Goal: Task Accomplishment & Management: Manage account settings

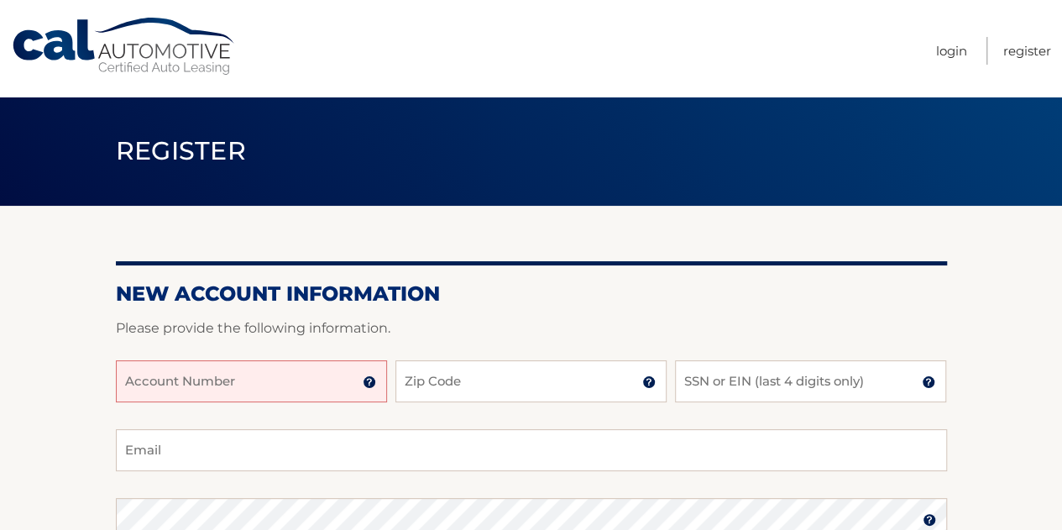
click at [267, 387] on input "Account Number" at bounding box center [251, 381] width 271 height 42
click at [246, 389] on input "444559" at bounding box center [251, 381] width 271 height 42
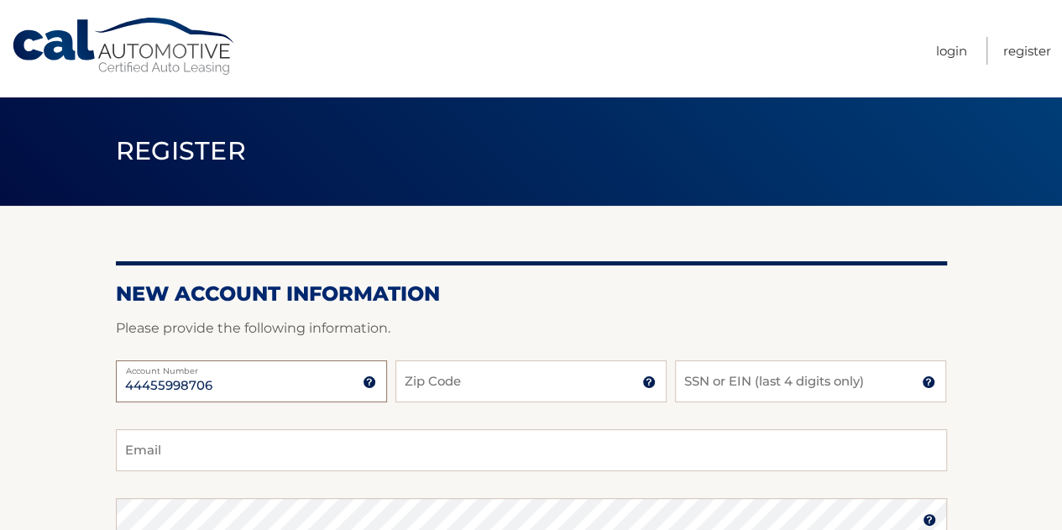
type input "44455998706"
click at [489, 395] on input "Zip Code" at bounding box center [530, 381] width 271 height 42
type input "10580"
click at [703, 382] on input "SSN or EIN (last 4 digits only)" at bounding box center [810, 381] width 271 height 42
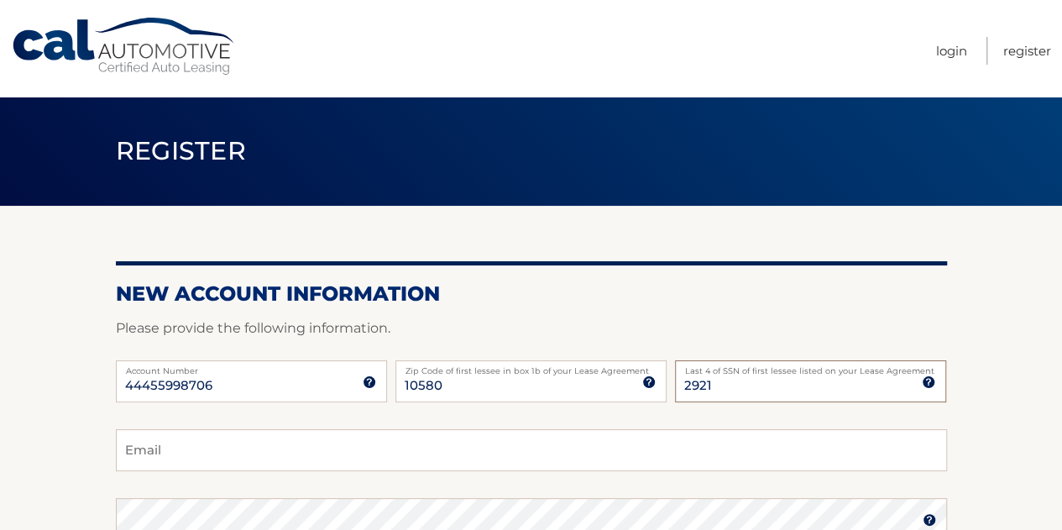
type input "2921"
click at [304, 442] on input "Email" at bounding box center [531, 450] width 831 height 42
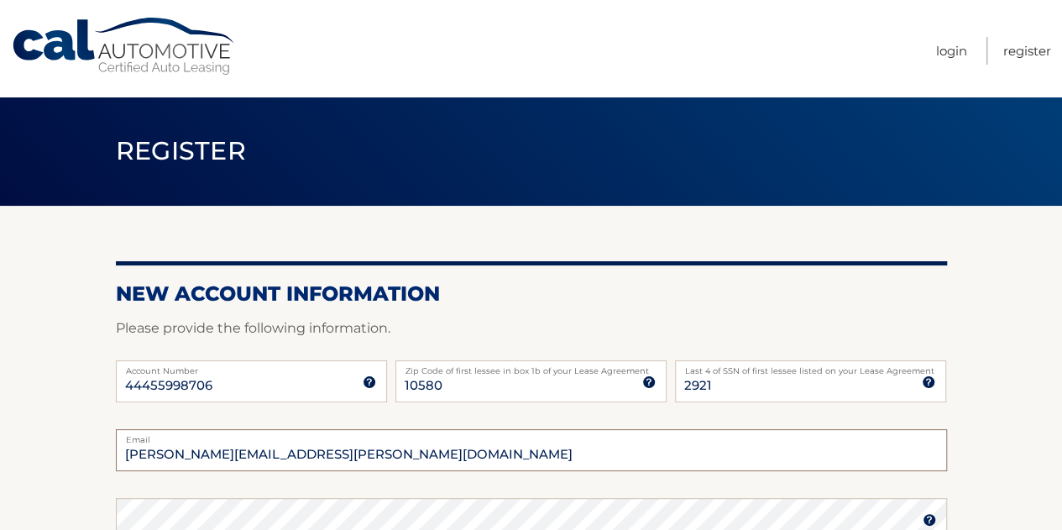
scroll to position [84, 0]
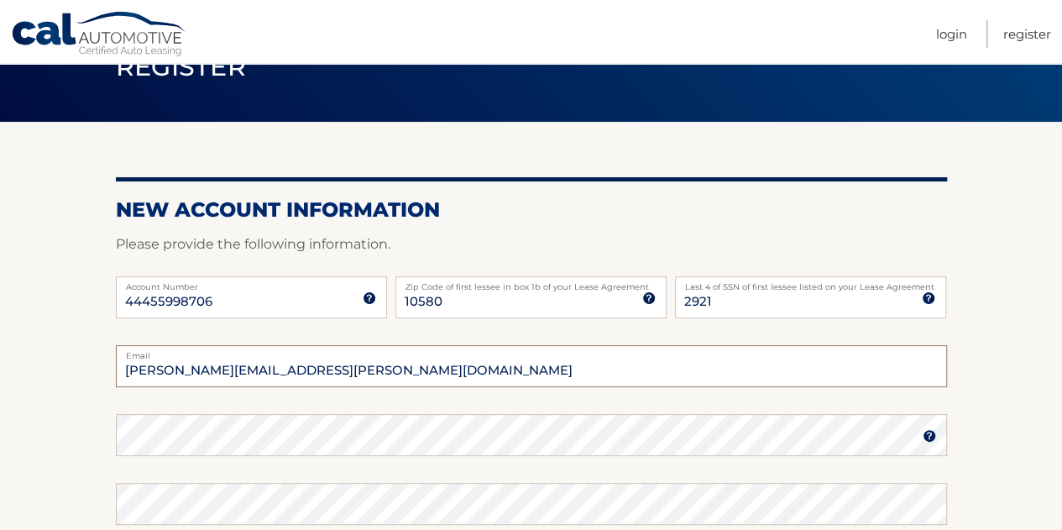
type input "eric.lusby@gmail.com"
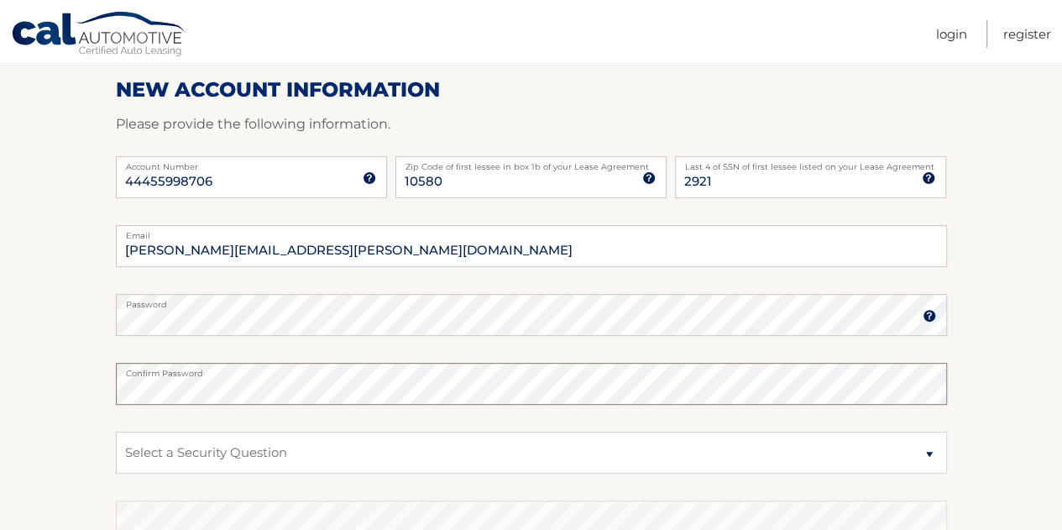
scroll to position [252, 0]
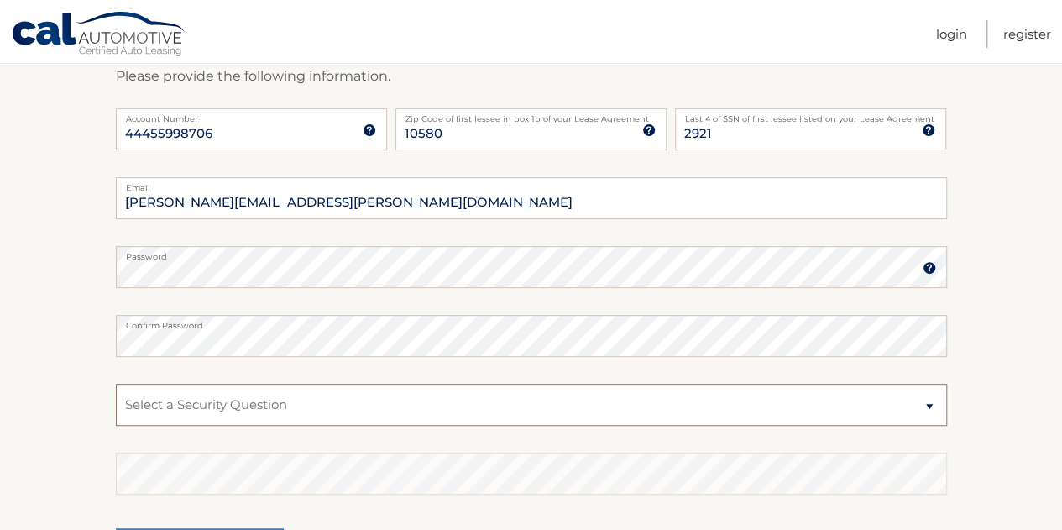
click at [259, 402] on select "Select a Security Question What was the name of your elementary school? What is…" at bounding box center [531, 405] width 831 height 42
select select "4"
click at [116, 384] on select "Select a Security Question What was the name of your elementary school? What is…" at bounding box center [531, 405] width 831 height 42
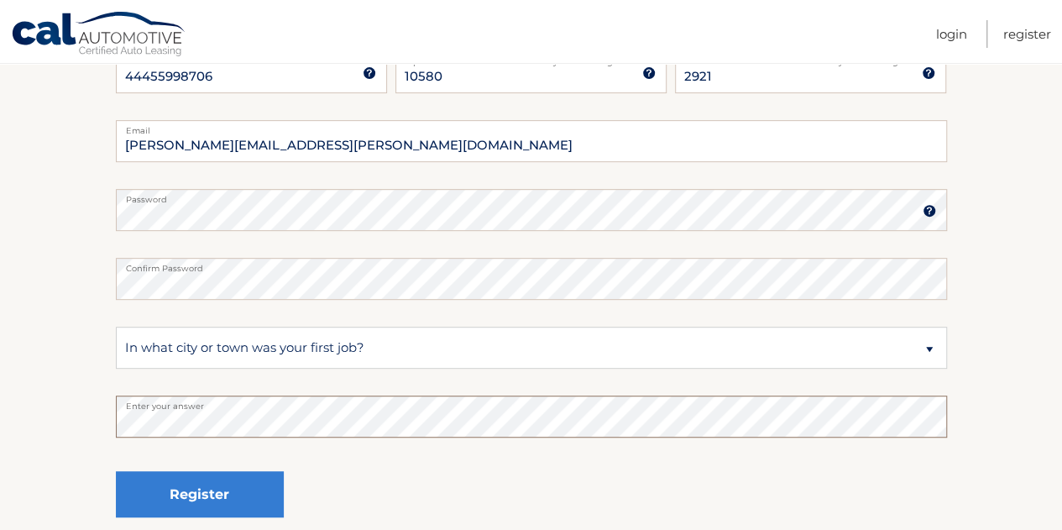
scroll to position [336, 0]
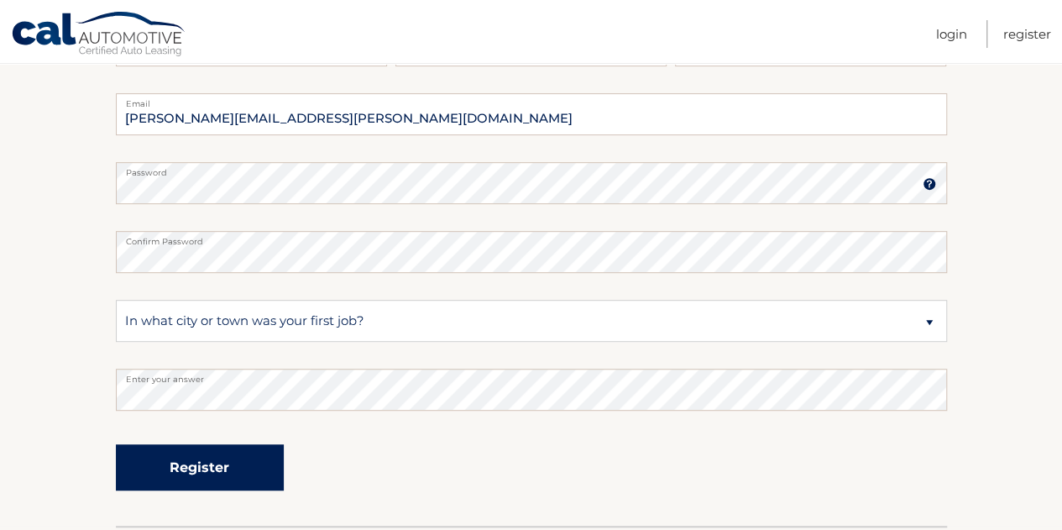
click at [217, 468] on button "Register" at bounding box center [200, 467] width 168 height 46
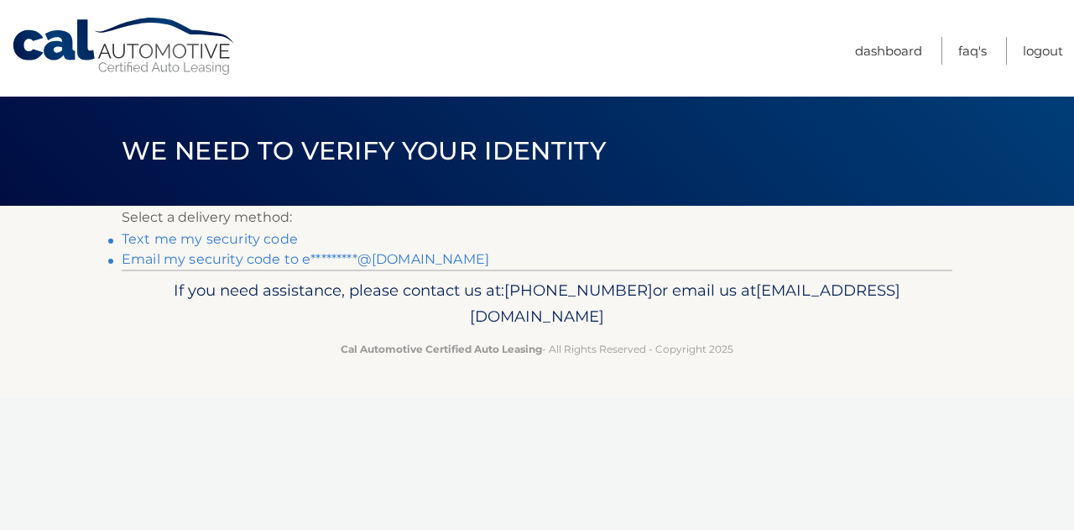
click at [250, 237] on link "Text me my security code" at bounding box center [210, 239] width 176 height 16
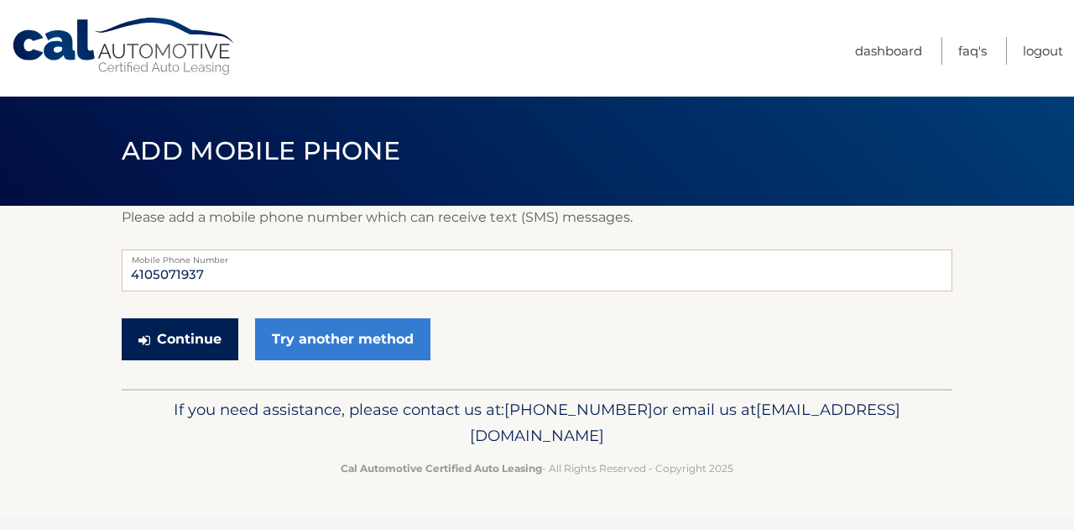
click at [199, 333] on button "Continue" at bounding box center [180, 339] width 117 height 42
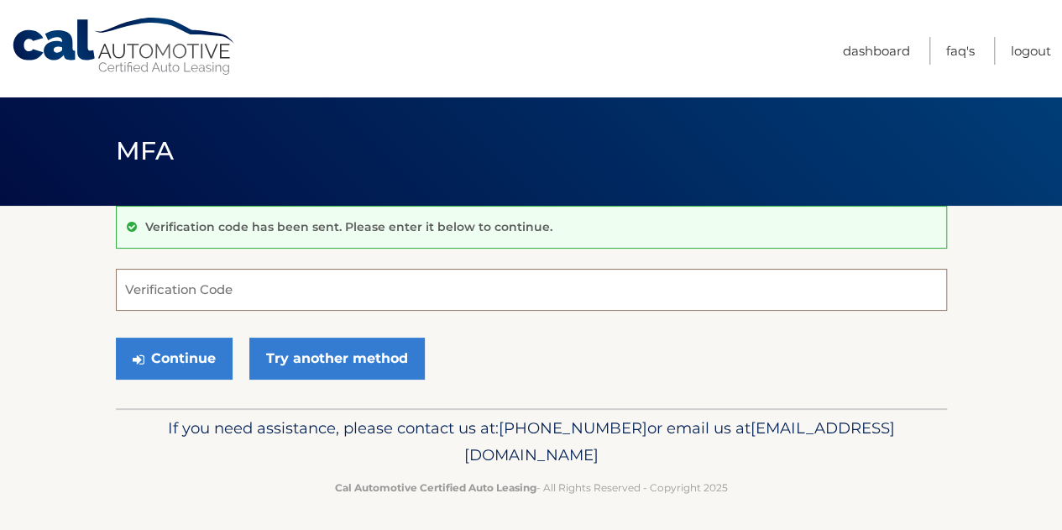
click at [241, 288] on input "Verification Code" at bounding box center [531, 290] width 831 height 42
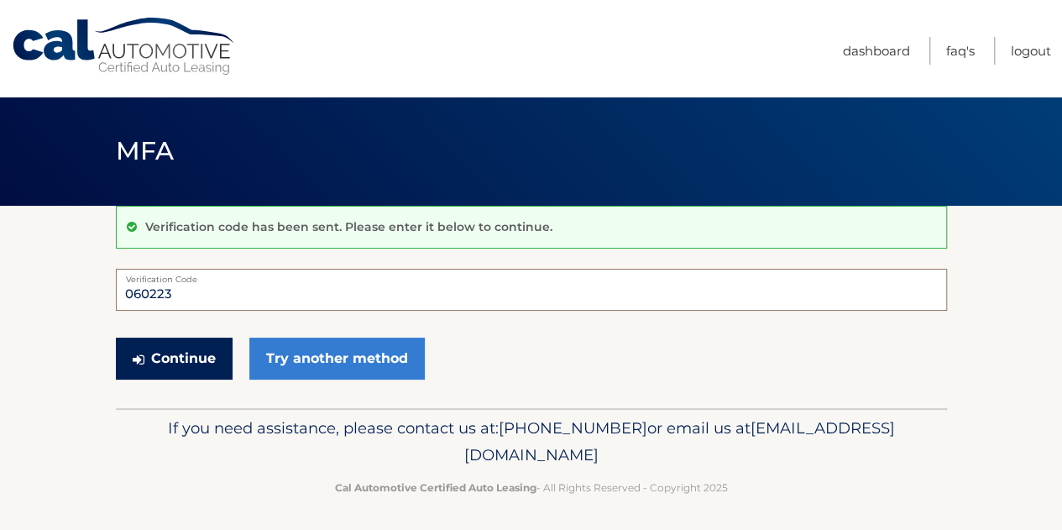
type input "060223"
click at [198, 352] on button "Continue" at bounding box center [174, 358] width 117 height 42
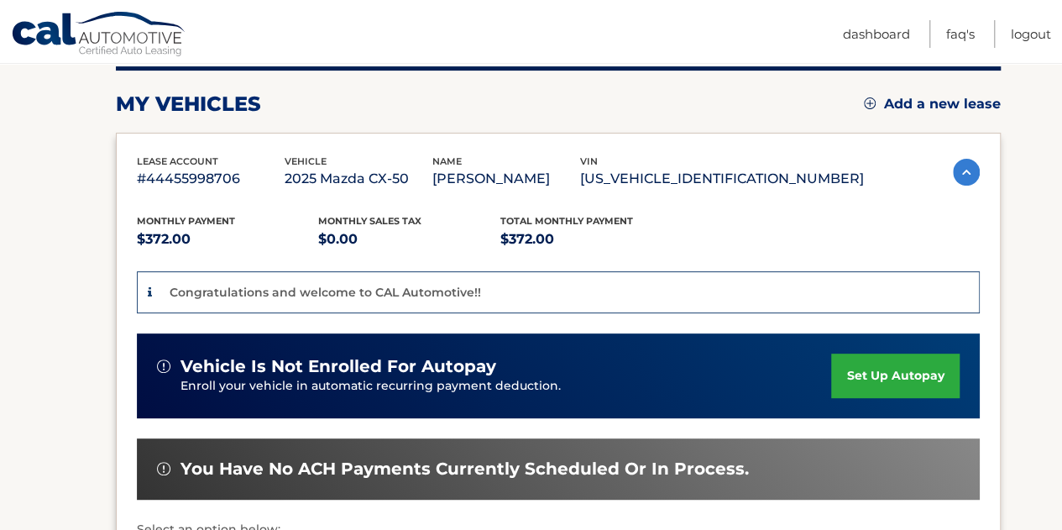
scroll to position [252, 0]
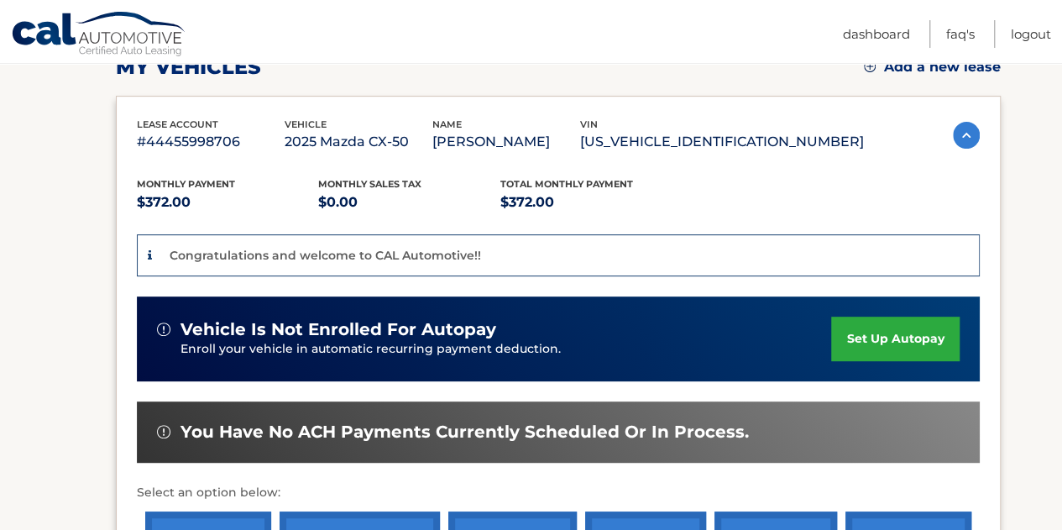
click at [870, 334] on link "set up autopay" at bounding box center [895, 338] width 128 height 44
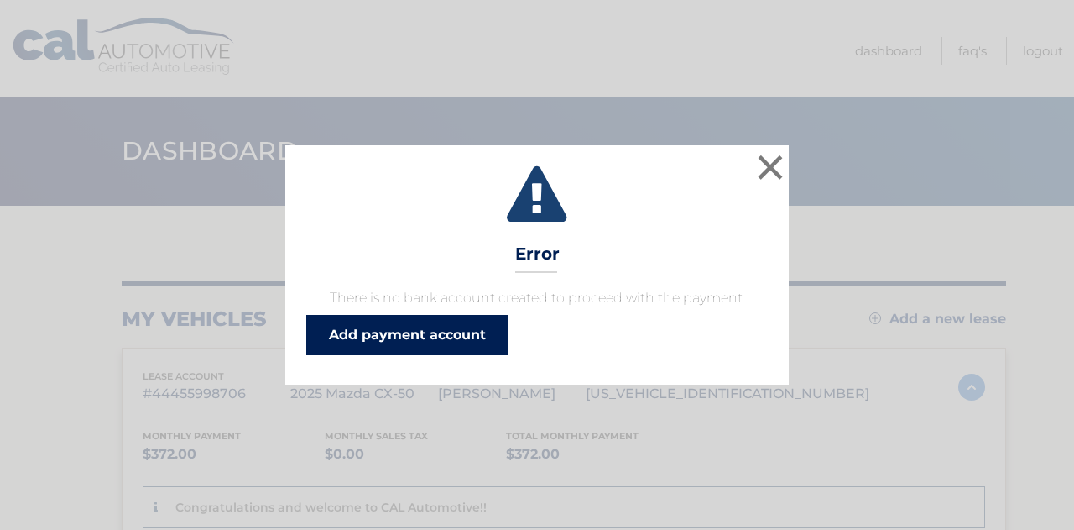
click at [436, 329] on link "Add payment account" at bounding box center [406, 335] width 201 height 40
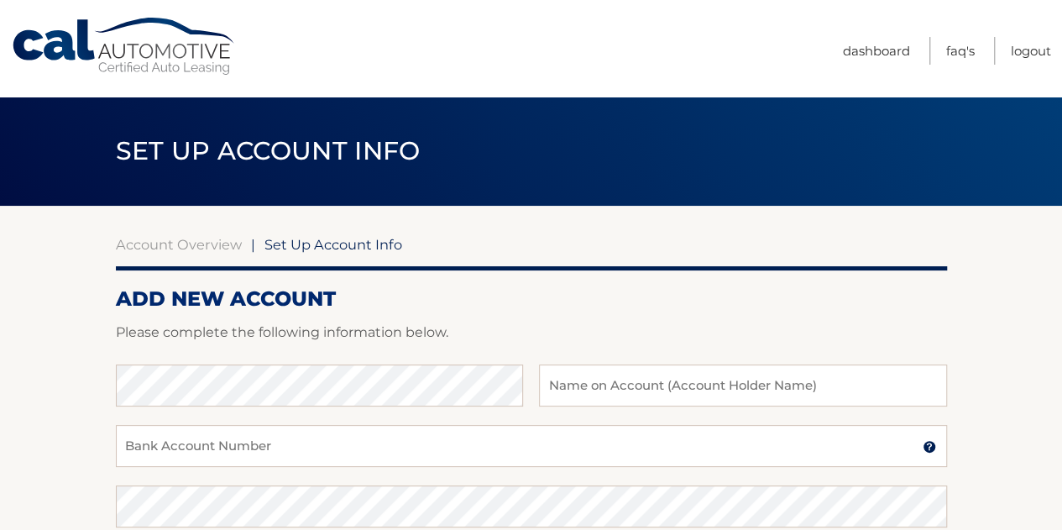
scroll to position [84, 0]
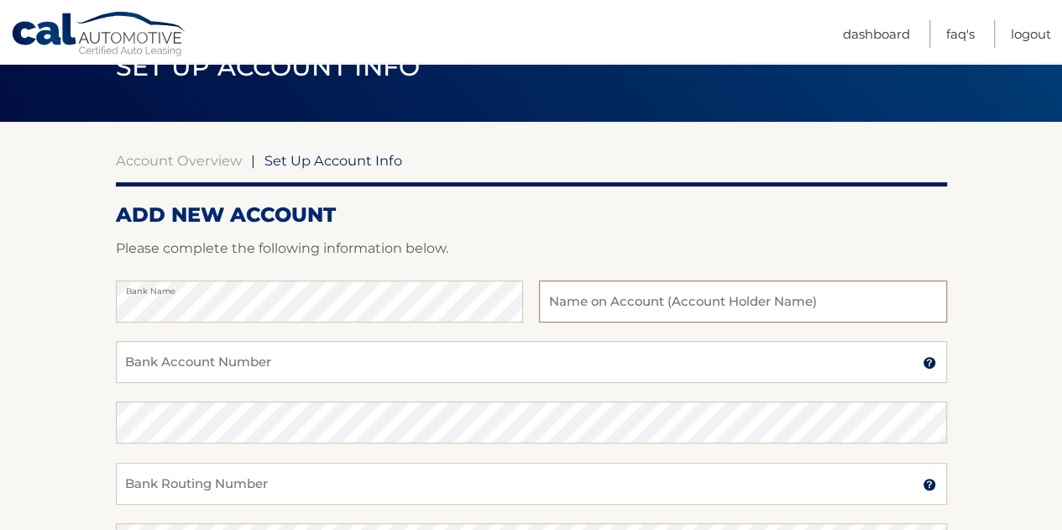
click at [594, 300] on input "text" at bounding box center [742, 301] width 407 height 42
type input "[PERSON_NAME]"
click at [356, 358] on input "Bank Account Number" at bounding box center [531, 362] width 831 height 42
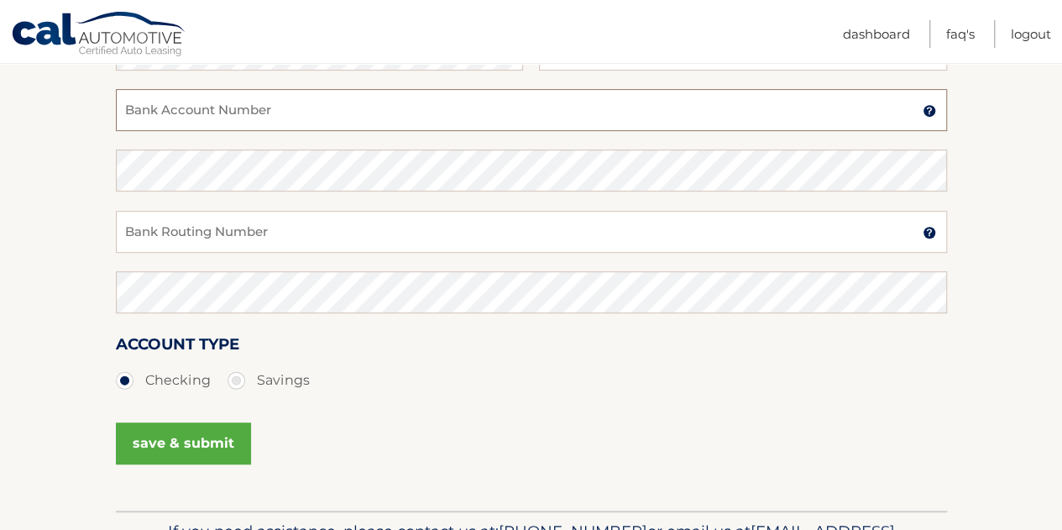
scroll to position [252, 0]
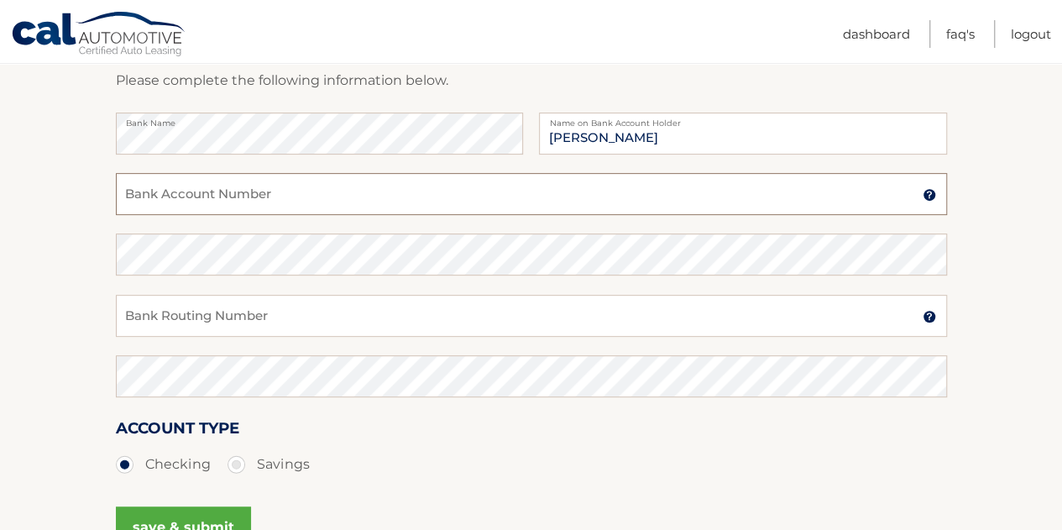
click at [320, 199] on input "Bank Account Number" at bounding box center [531, 194] width 831 height 42
type input "446004183985"
click at [266, 330] on input "Bank Routing Number" at bounding box center [531, 316] width 831 height 42
click at [267, 321] on input "Bank Routing Number" at bounding box center [531, 316] width 831 height 42
type input "052001633"
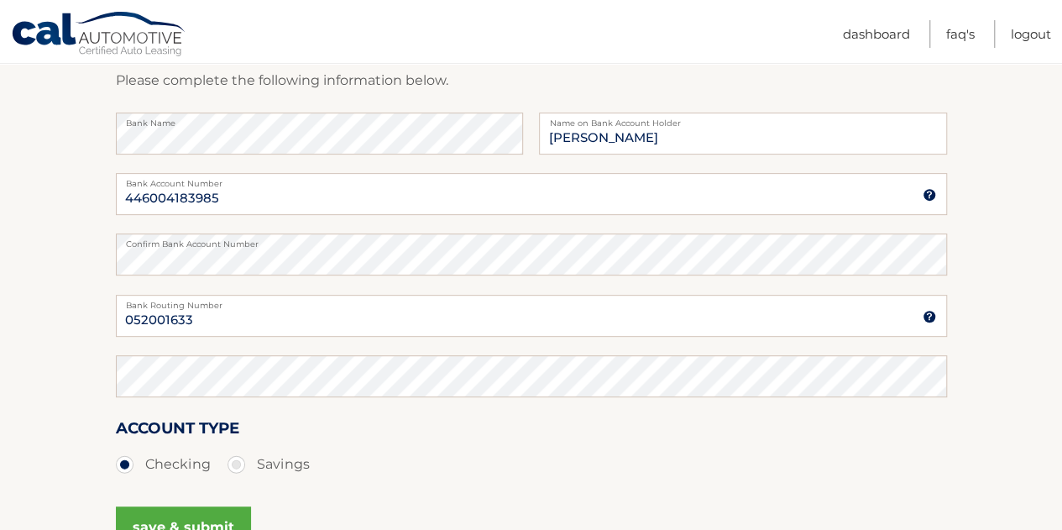
click at [79, 331] on section "Account Overview | Set Up Account Info ADD NEW ACCOUNT Please complete the foll…" at bounding box center [531, 274] width 1062 height 640
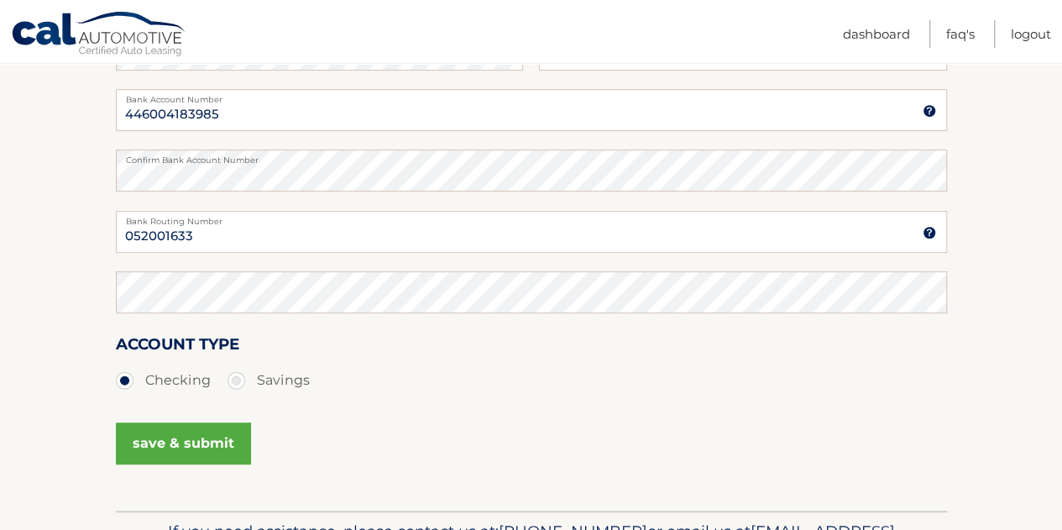
click at [165, 434] on button "save & submit" at bounding box center [183, 443] width 135 height 42
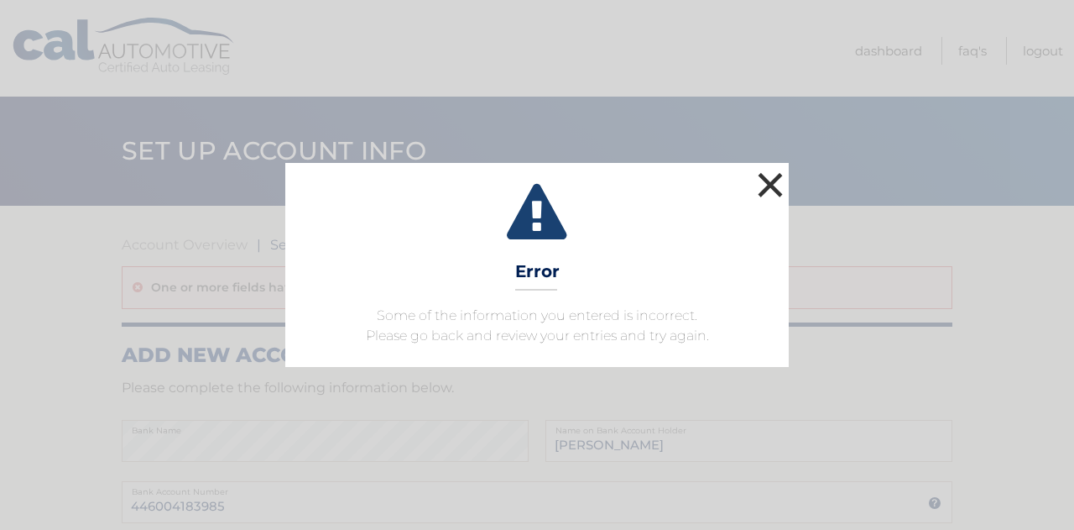
click at [764, 181] on button "×" at bounding box center [771, 185] width 34 height 34
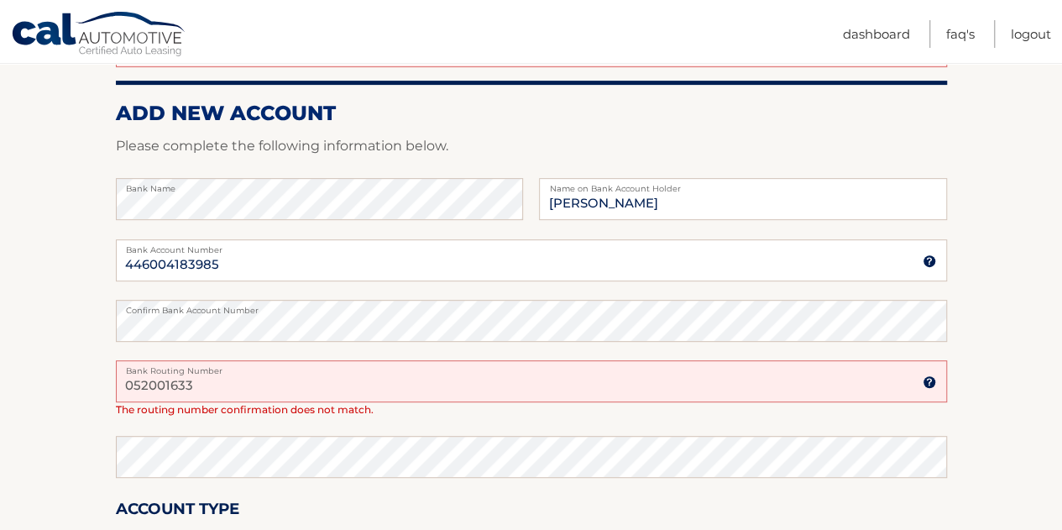
scroll to position [252, 0]
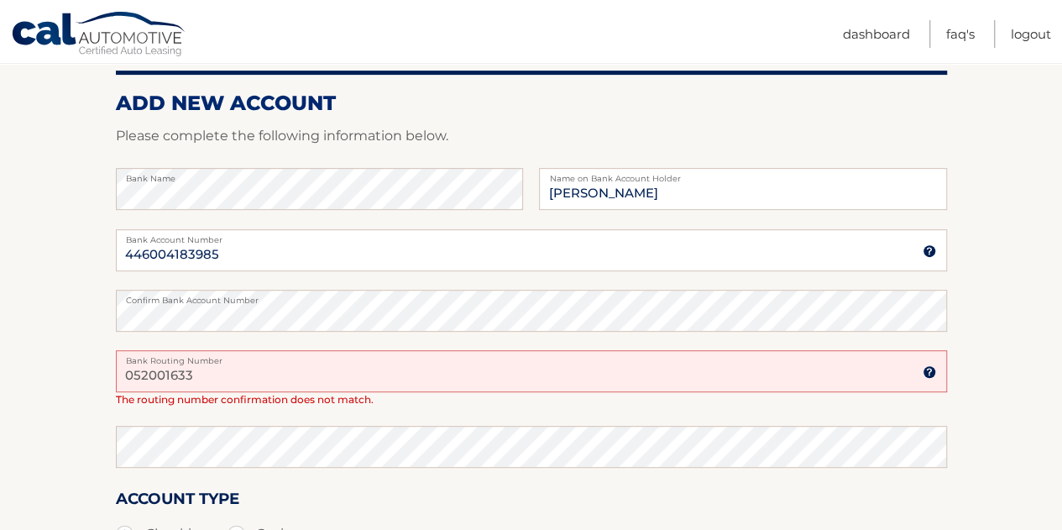
click at [244, 369] on input "052001633" at bounding box center [531, 371] width 831 height 42
type input "0"
type input "052001633"
click at [625, 412] on div "052001633 Bank Routing Number A 9-digit number at the lower left corner of a ch…" at bounding box center [531, 387] width 831 height 75
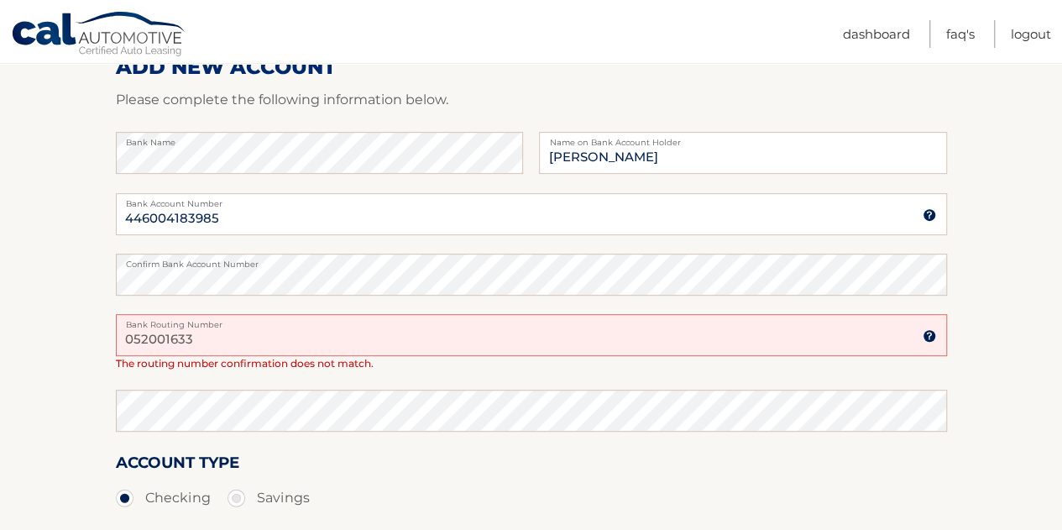
scroll to position [336, 0]
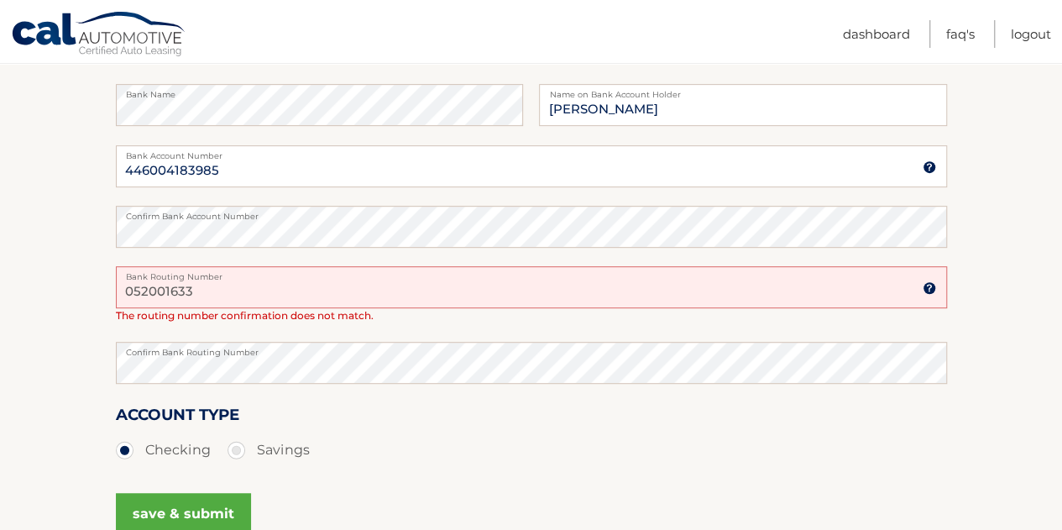
click at [371, 436] on ul "Checking Savings" at bounding box center [531, 450] width 831 height 34
click at [199, 505] on button "save & submit" at bounding box center [183, 514] width 135 height 42
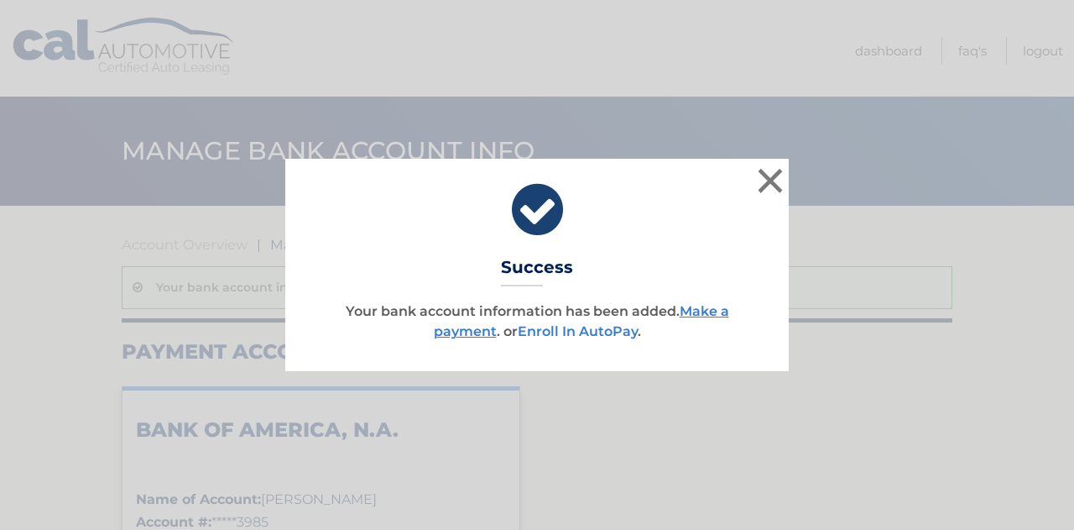
click at [578, 329] on link "Enroll In AutoPay" at bounding box center [578, 331] width 120 height 16
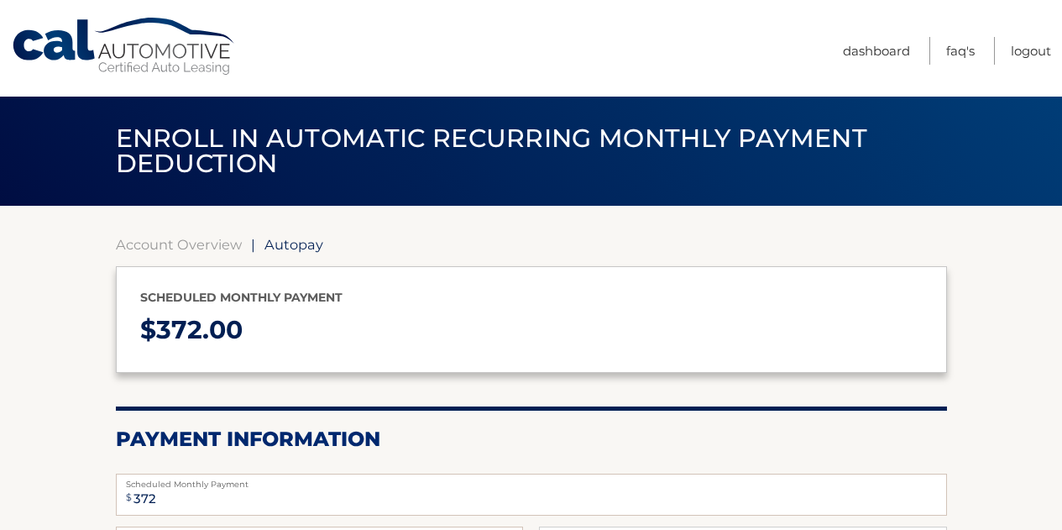
select select "MWY4NzI3ZWQtMjlmZS00ZGQxLTkxYmItOTE3YTMyOWEzNWIy"
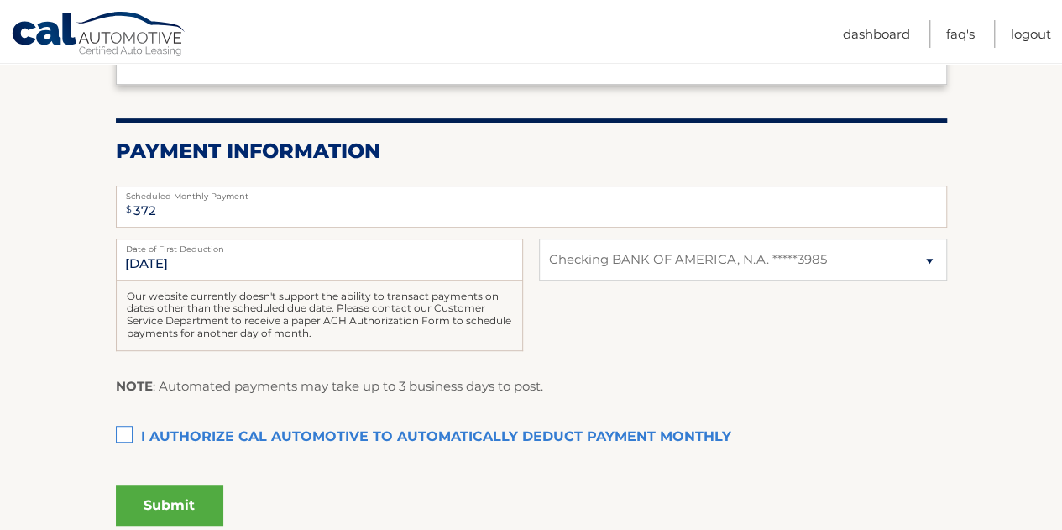
scroll to position [252, 0]
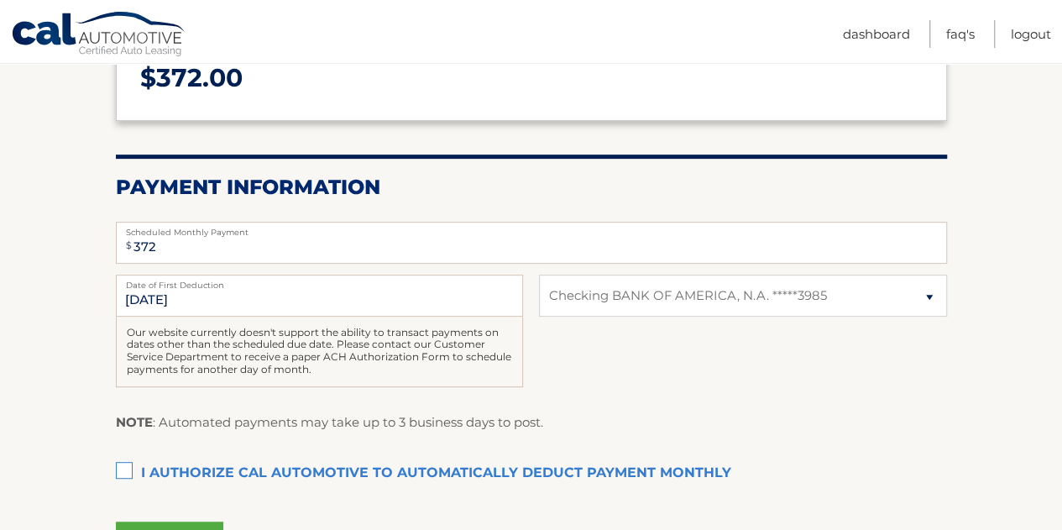
click at [123, 467] on label "I authorize cal automotive to automatically deduct payment monthly This checkbo…" at bounding box center [531, 474] width 831 height 34
click at [0, 0] on input "I authorize cal automotive to automatically deduct payment monthly This checkbo…" at bounding box center [0, 0] width 0 height 0
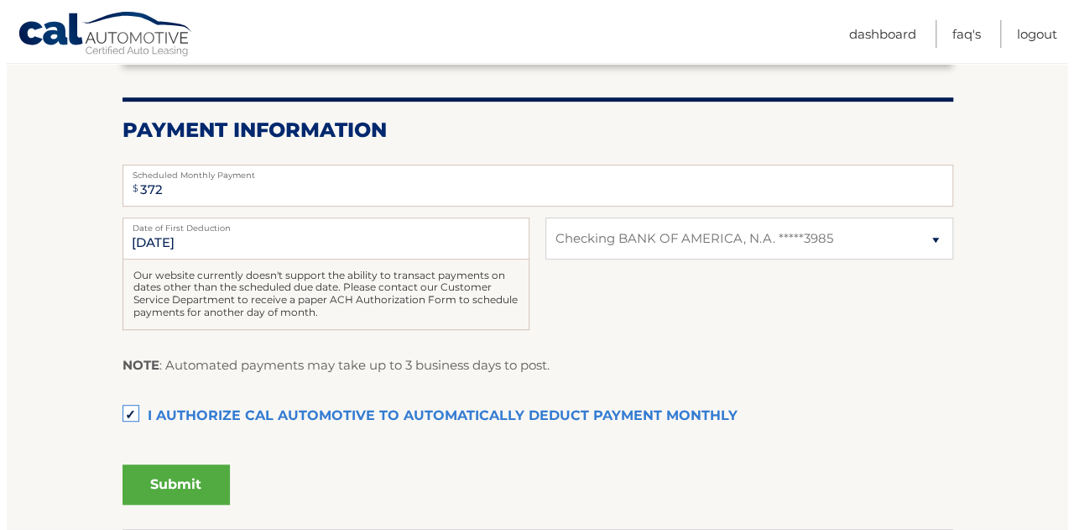
scroll to position [336, 0]
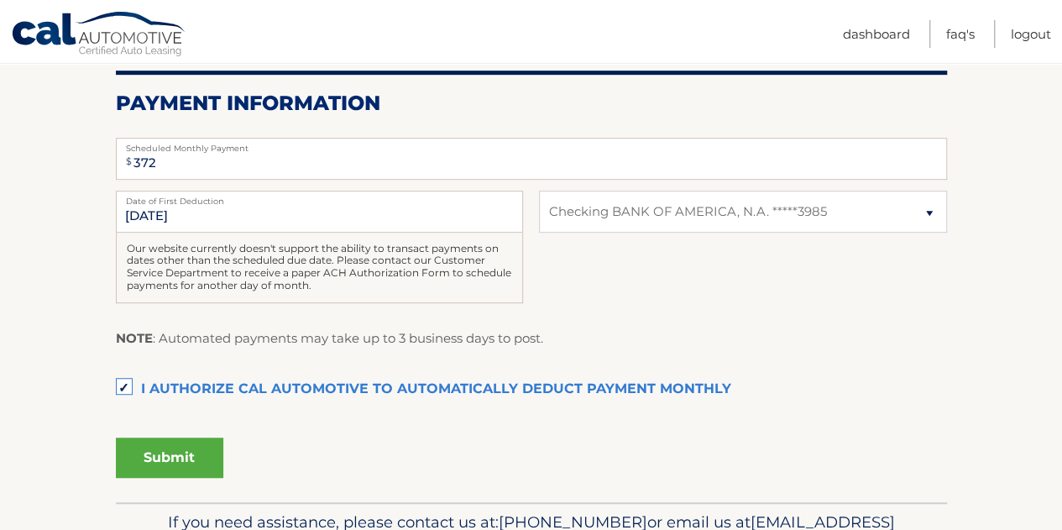
click at [170, 451] on button "Submit" at bounding box center [169, 457] width 107 height 40
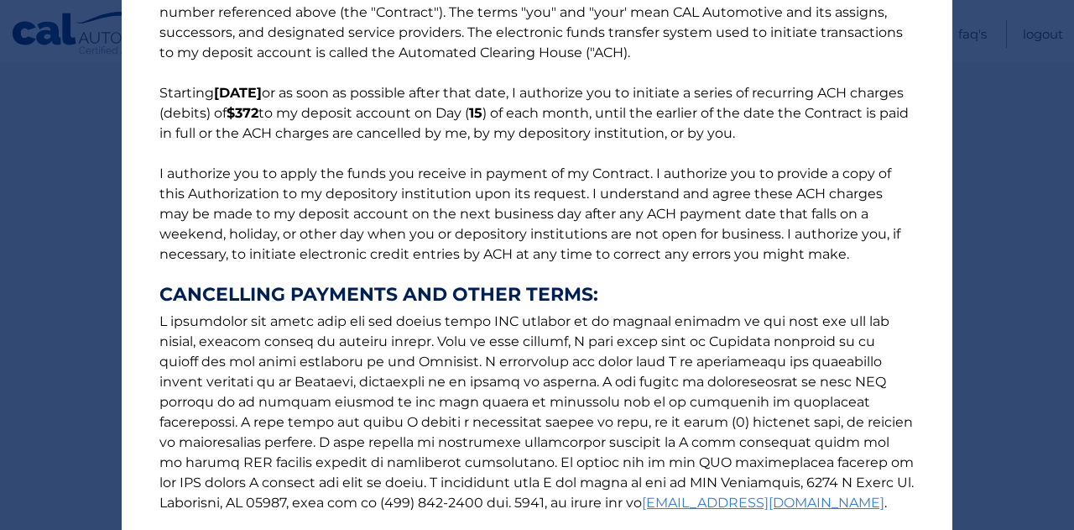
scroll to position [263, 0]
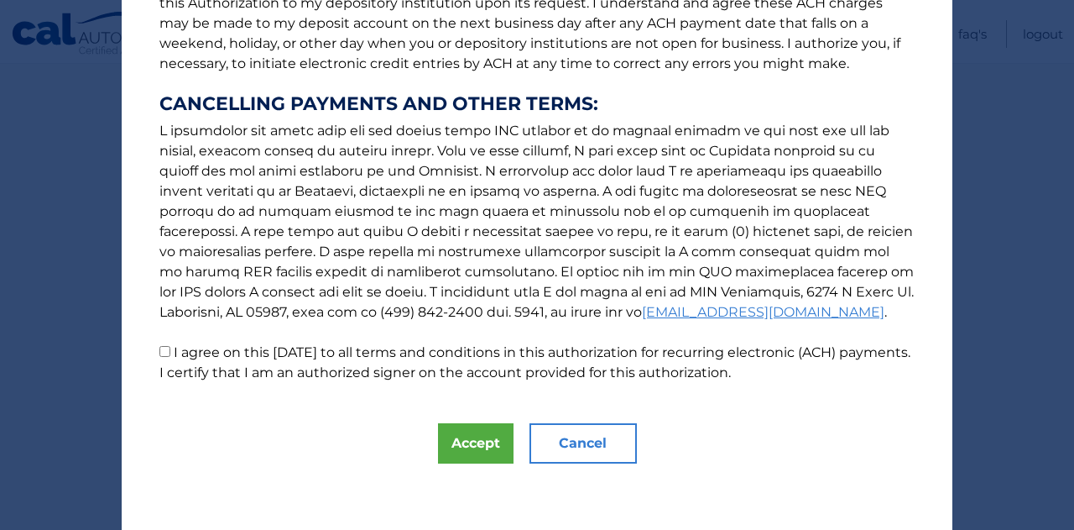
click at [159, 349] on input "I agree on this 09/05/2025 to all terms and conditions in this authorization fo…" at bounding box center [164, 351] width 11 height 11
checkbox input "true"
click at [470, 439] on button "Accept" at bounding box center [476, 443] width 76 height 40
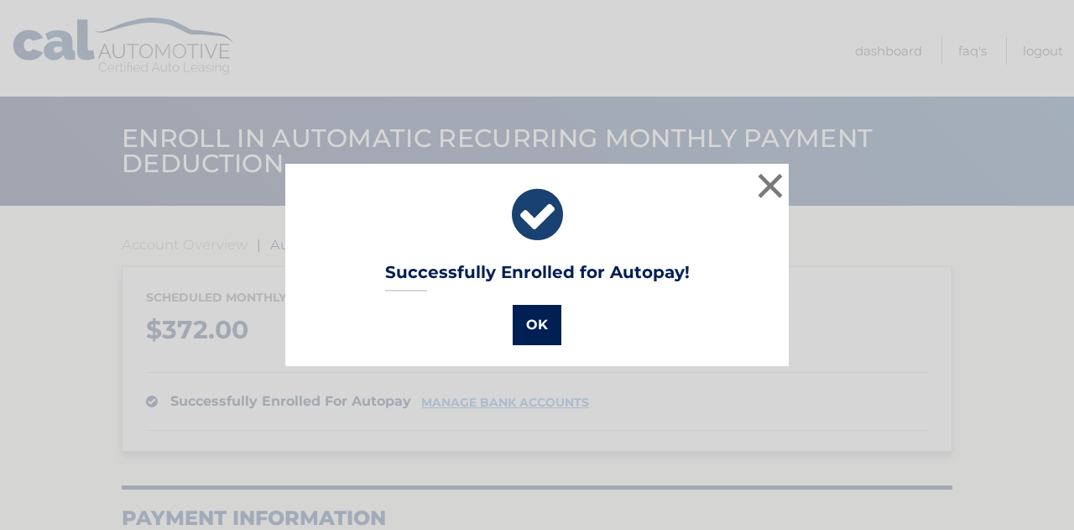
click at [517, 324] on button "OK" at bounding box center [537, 325] width 49 height 40
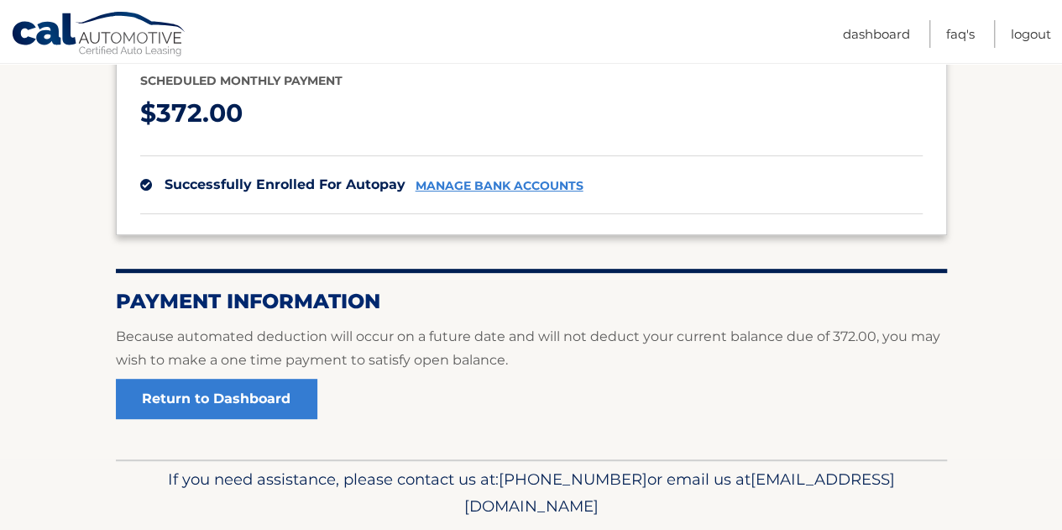
scroll to position [272, 0]
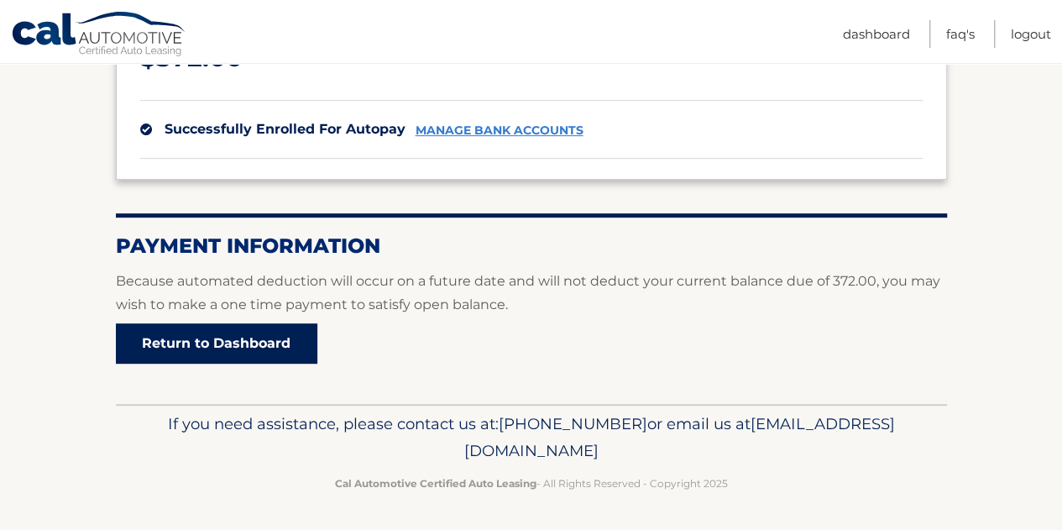
click at [242, 338] on link "Return to Dashboard" at bounding box center [216, 343] width 201 height 40
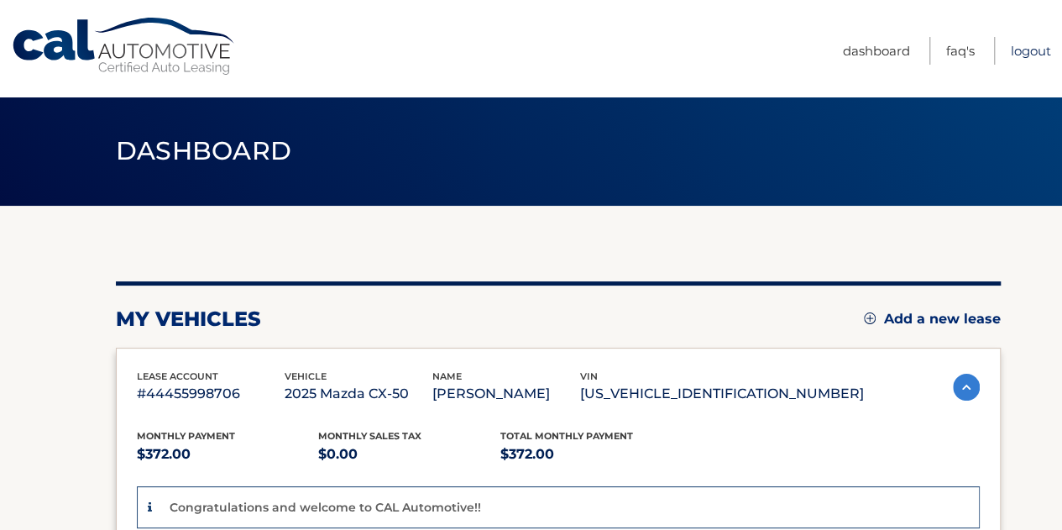
click at [1022, 44] on link "Logout" at bounding box center [1031, 51] width 40 height 28
